Goal: Use online tool/utility: Utilize a website feature to perform a specific function

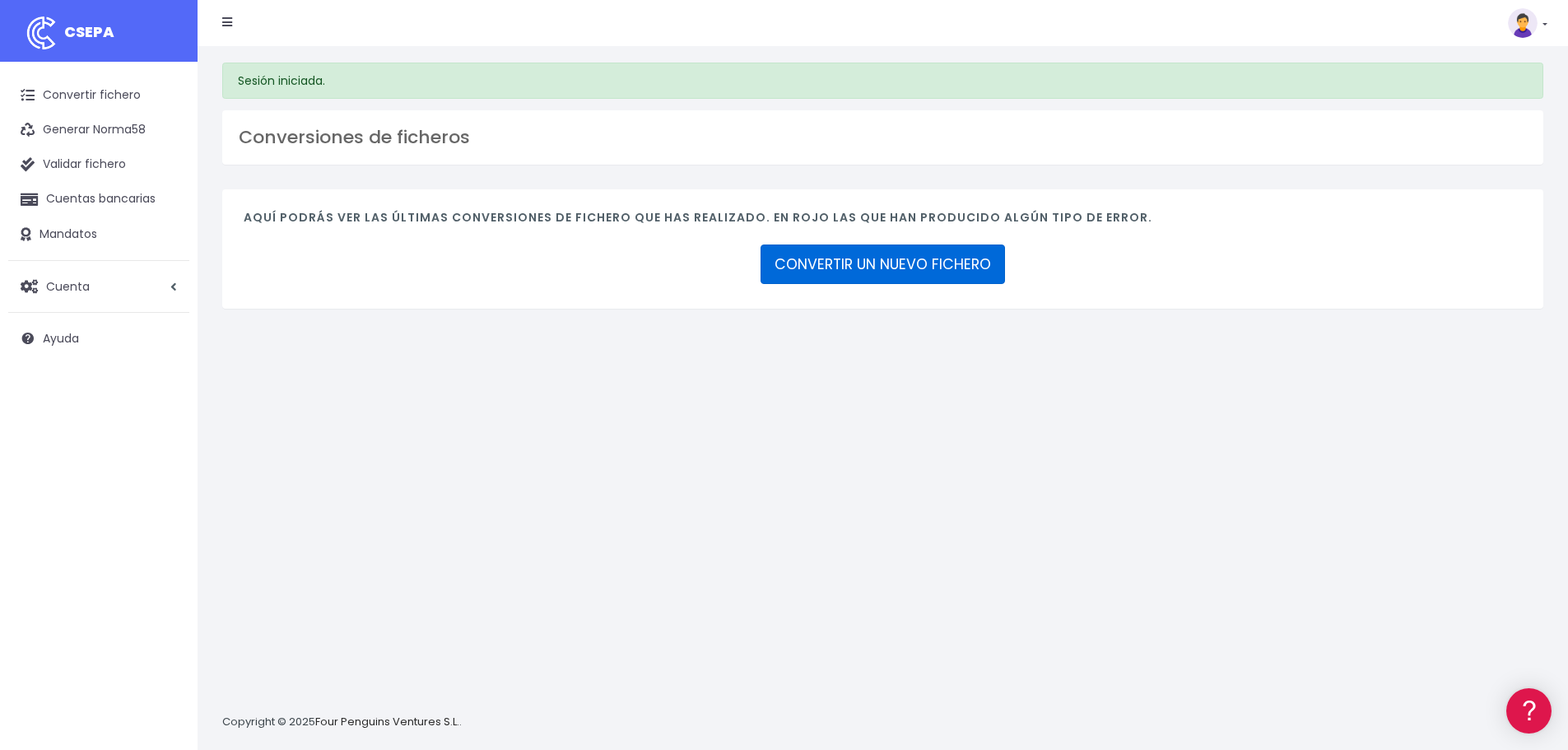
click at [941, 258] on link "CONVERTIR UN NUEVO FICHERO" at bounding box center [883, 264] width 245 height 39
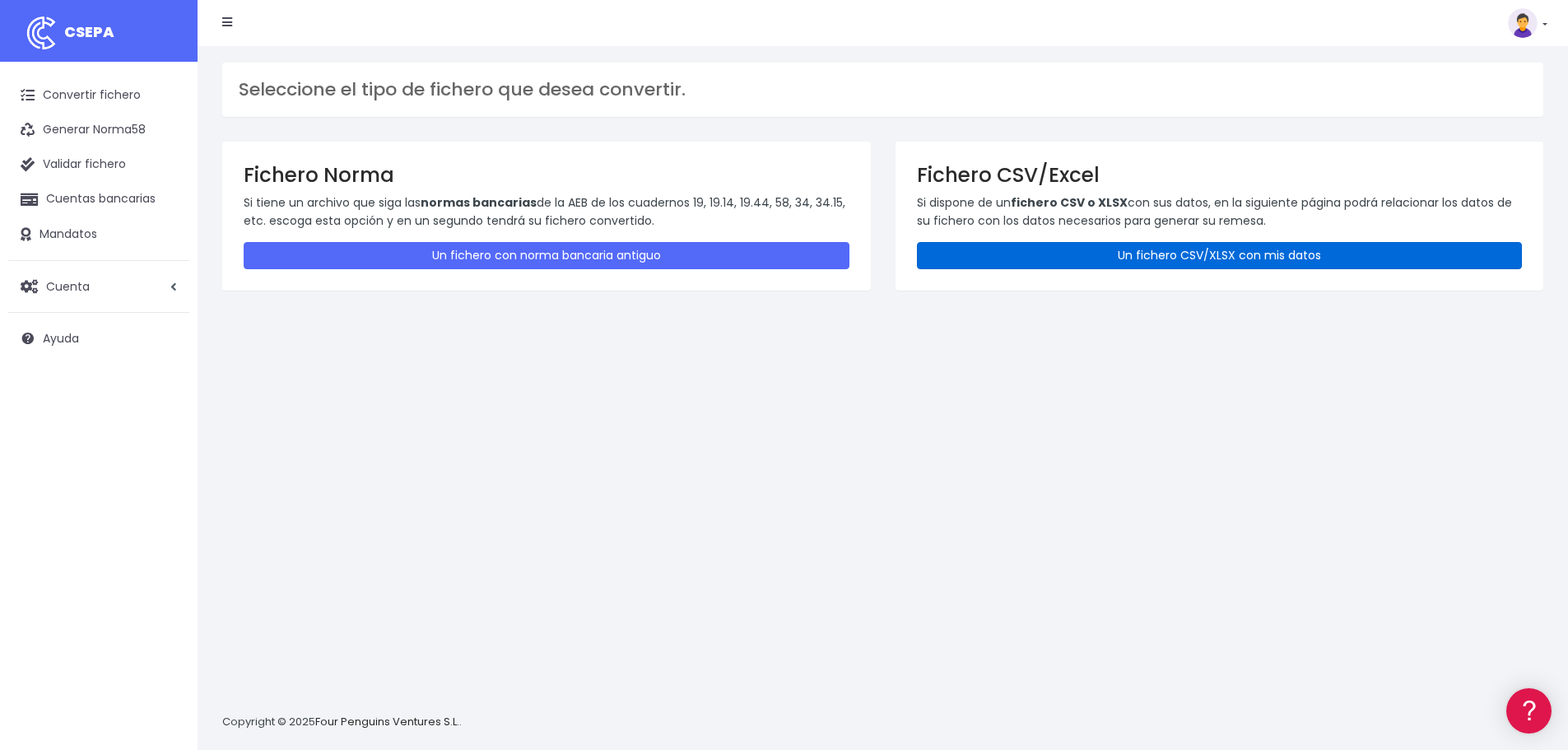
click at [1140, 246] on link "Un fichero CSV/XLSX con mis datos" at bounding box center [1219, 255] width 606 height 27
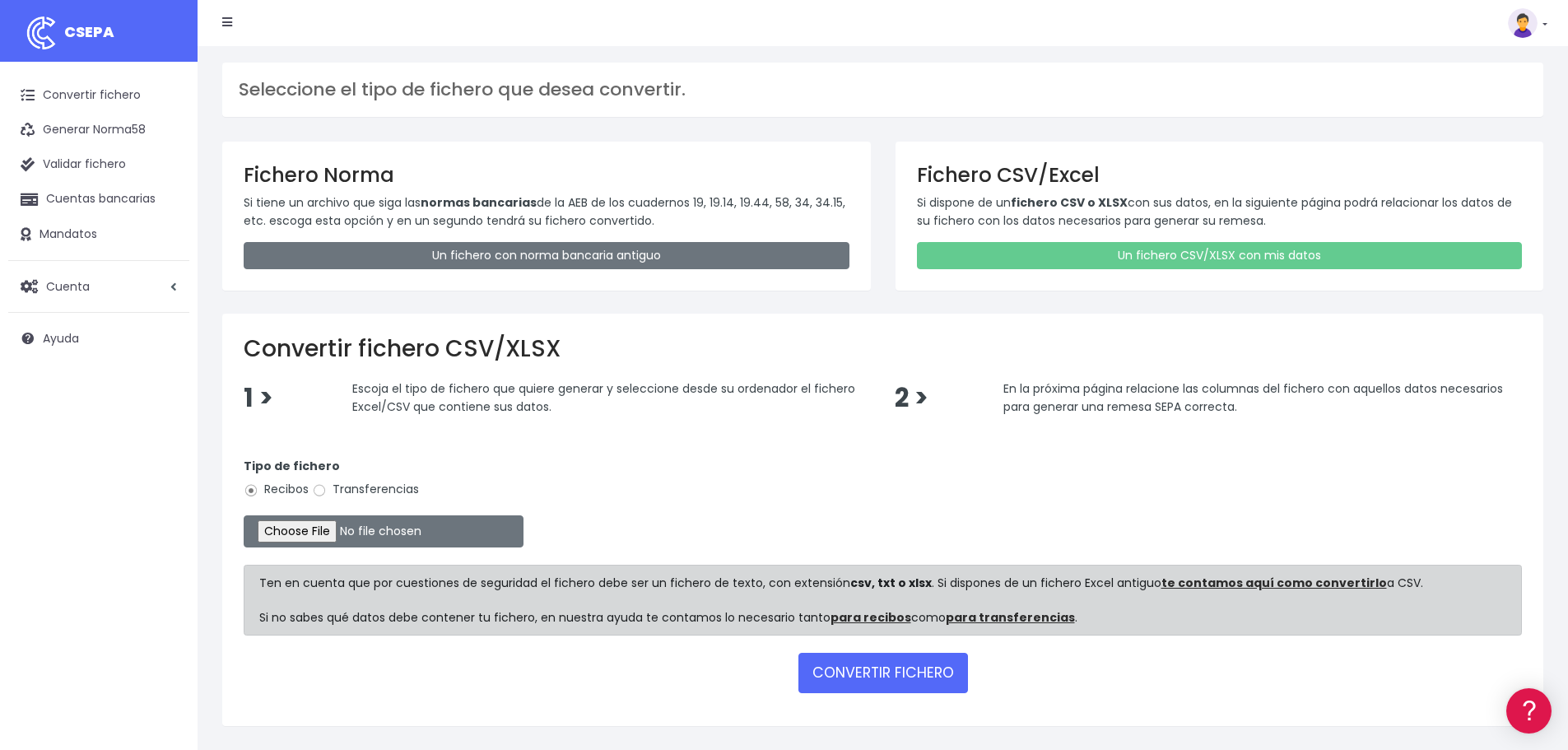
click at [386, 494] on label "Transferencias" at bounding box center [365, 490] width 107 height 18
click at [327, 494] on input "Transferencias" at bounding box center [319, 490] width 15 height 15
radio input "true"
click at [291, 533] on input "file" at bounding box center [383, 531] width 280 height 32
type input "C:\fakepath\PLANTILLASEPAALLIANZ.csv"
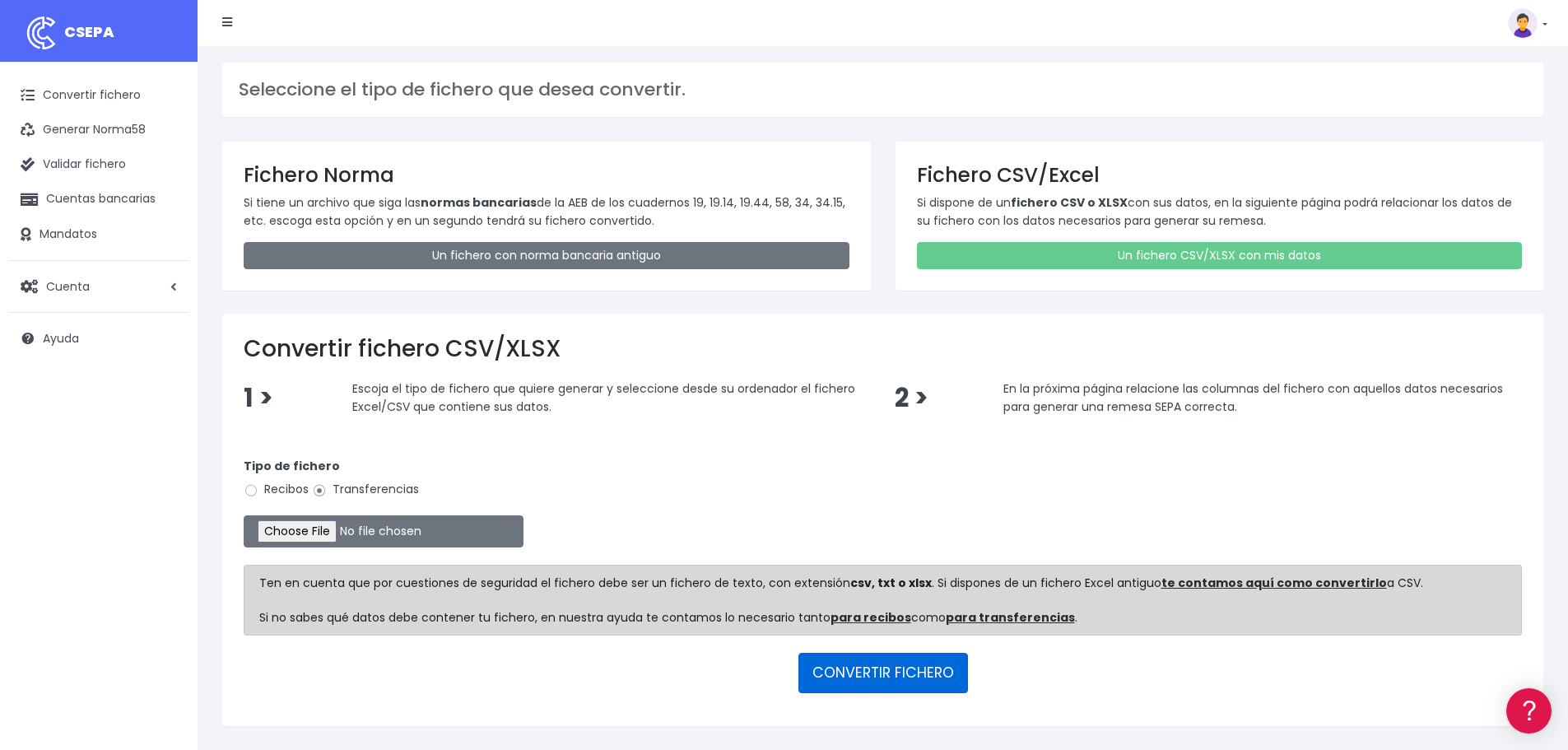
click at [898, 671] on button "CONVERTIR FICHERO" at bounding box center [883, 672] width 169 height 39
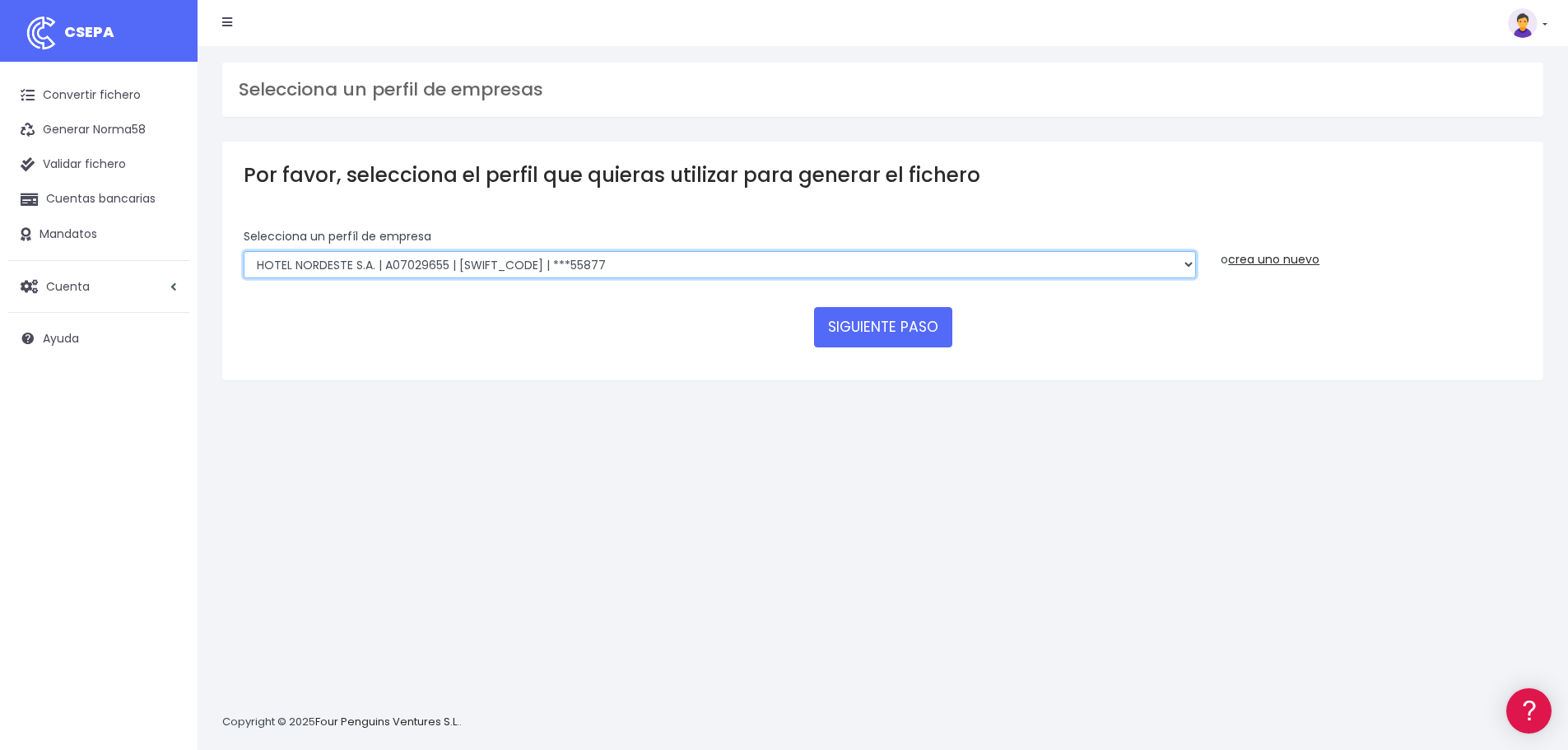
click at [749, 265] on select "WORLD2MEET,S.L.U | b62880992 | BSABESBBXXX | ***97721 World 2 Meet SLU | B62880…" at bounding box center [720, 265] width 953 height 28
select select "2805"
click at [244, 251] on select "WORLD2MEET,S.L.U | b62880992 | BSABESBBXXX | ***97721 World 2 Meet SLU | B62880…" at bounding box center [720, 265] width 953 height 28
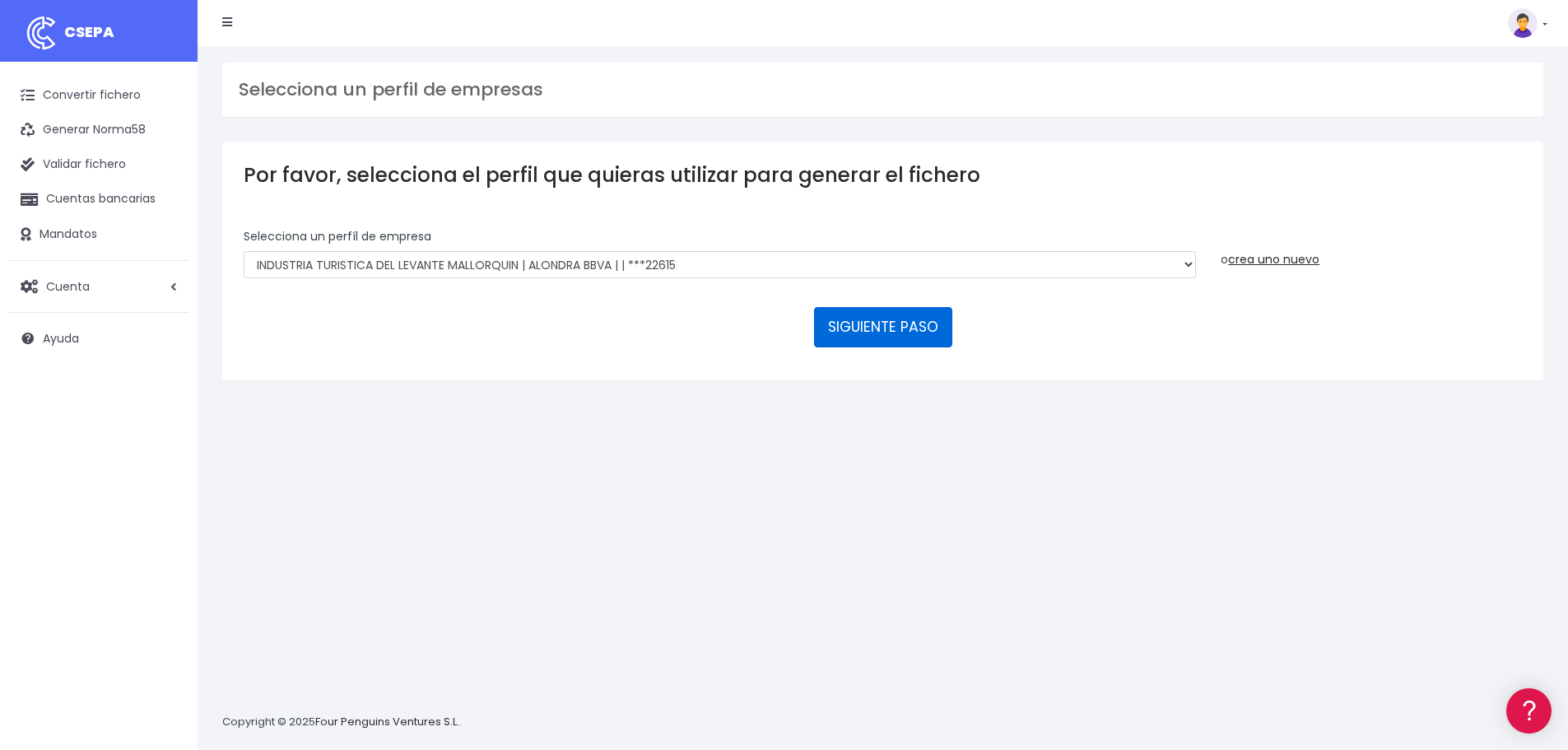
click at [855, 332] on button "SIGUIENTE PASO" at bounding box center [883, 326] width 138 height 39
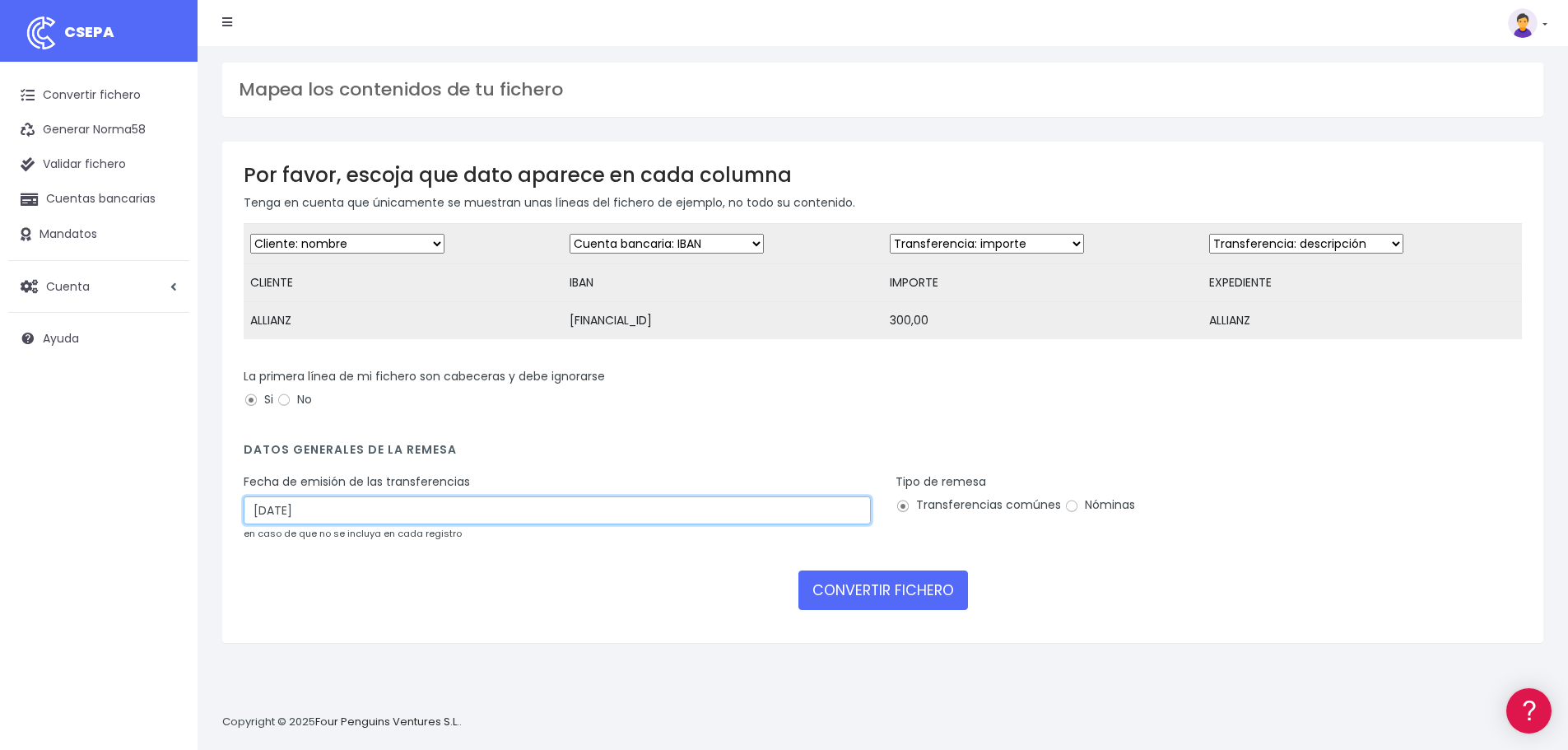
click at [343, 524] on input "03/09/2025" at bounding box center [557, 510] width 628 height 28
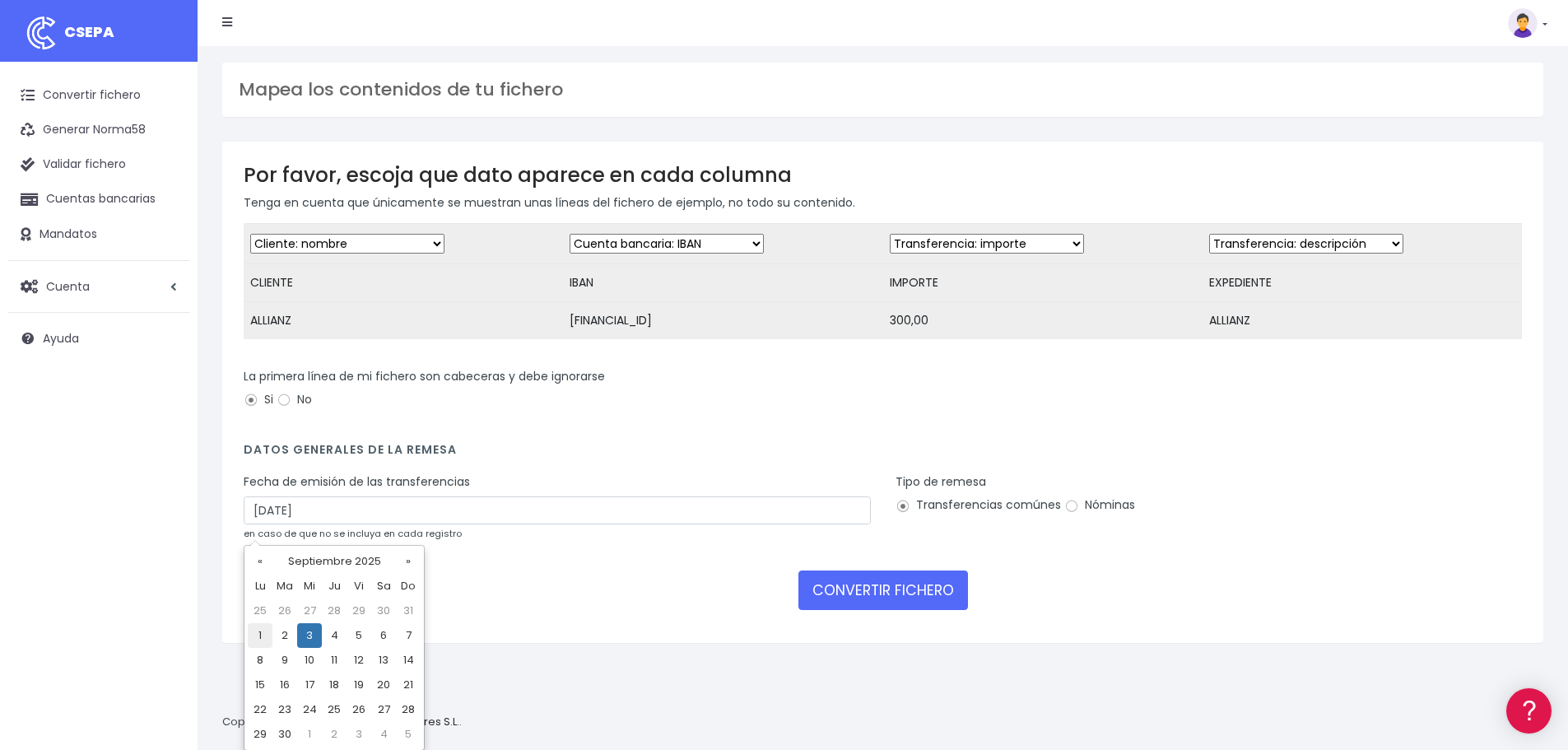
click at [264, 644] on td "1" at bounding box center [260, 635] width 25 height 25
type input "01/09/2025"
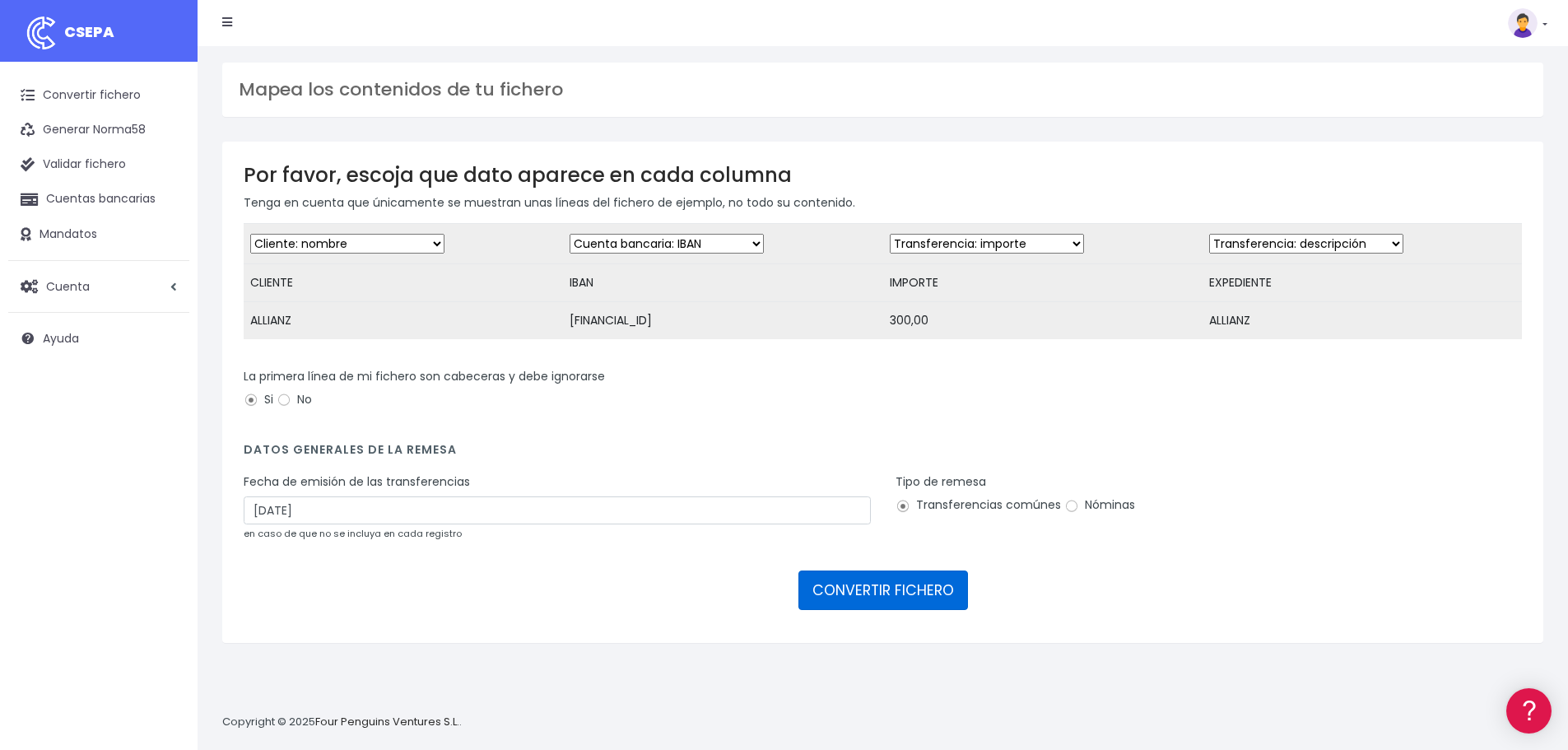
click at [912, 598] on button "CONVERTIR FICHERO" at bounding box center [883, 590] width 169 height 39
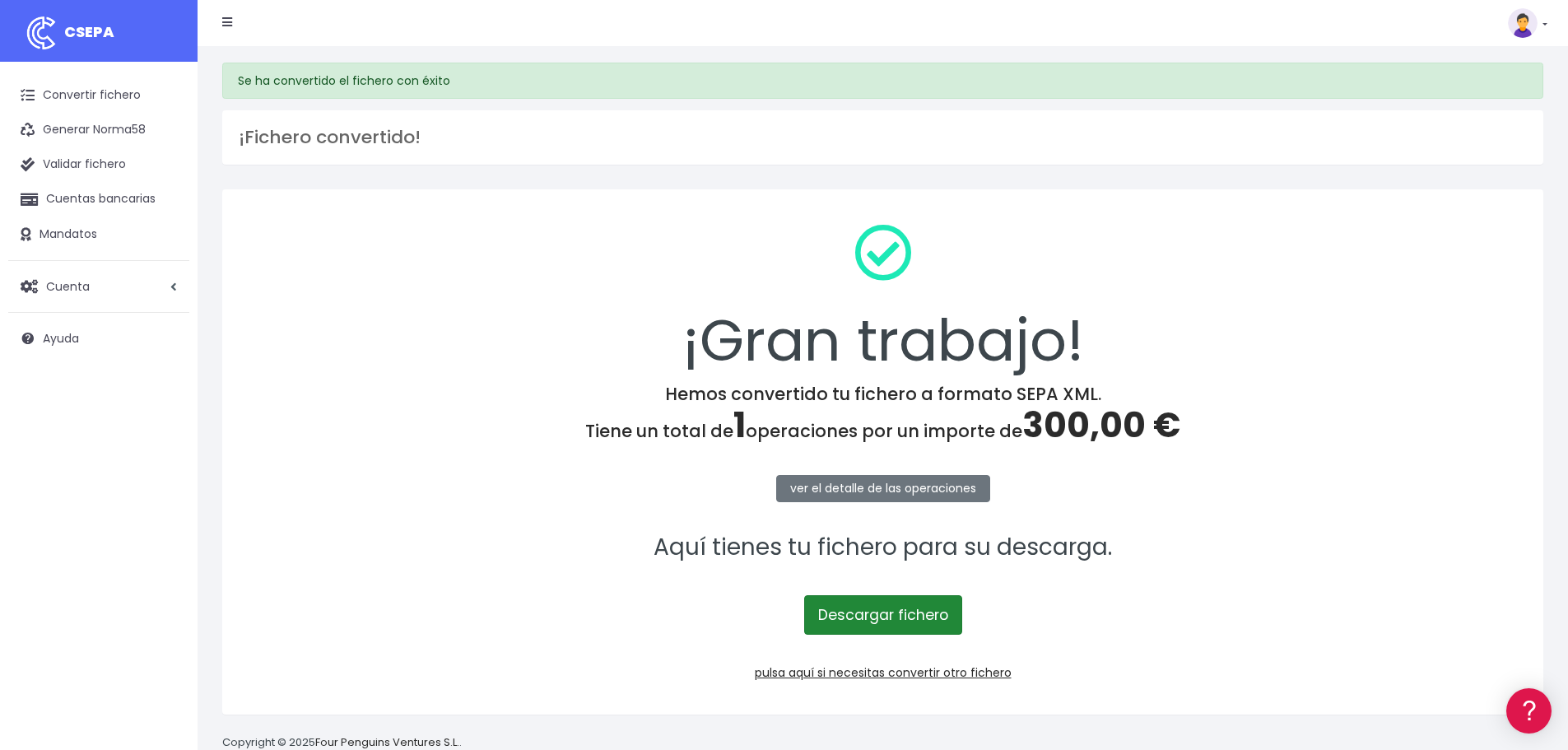
click at [920, 610] on link "Descargar fichero" at bounding box center [883, 614] width 158 height 39
